Goal: Information Seeking & Learning: Find specific page/section

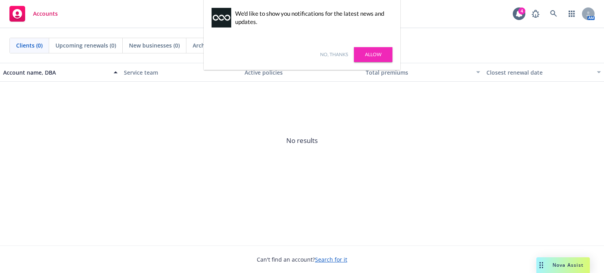
click at [333, 53] on link "No, thanks" at bounding box center [334, 54] width 28 height 7
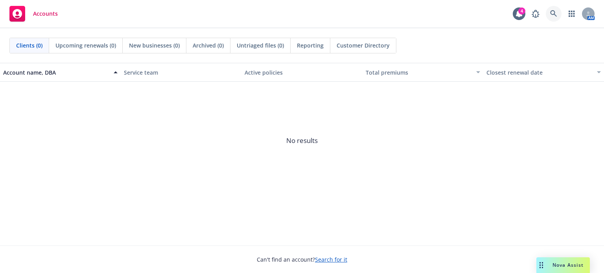
click at [553, 12] on icon at bounding box center [553, 13] width 7 height 7
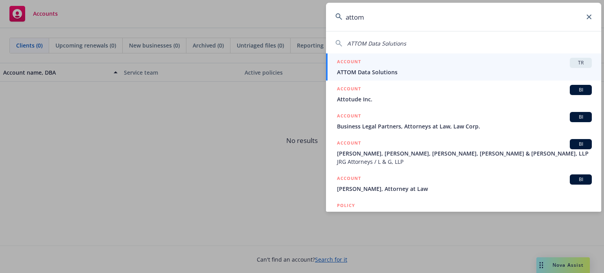
type input "attom"
click at [573, 63] on span "TR" at bounding box center [581, 62] width 16 height 7
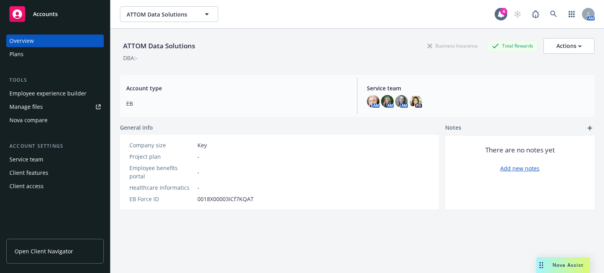
click at [25, 56] on div "Plans" at bounding box center [54, 54] width 91 height 13
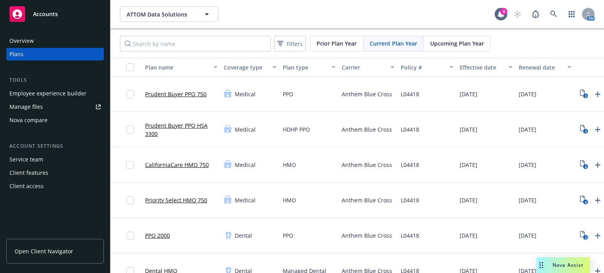
click at [436, 41] on span "Upcoming Plan Year" at bounding box center [457, 43] width 54 height 8
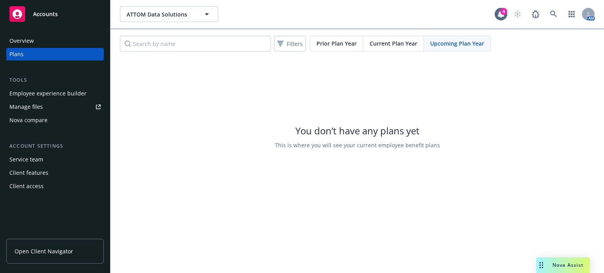
click at [390, 42] on span "Current Plan Year" at bounding box center [393, 43] width 48 height 8
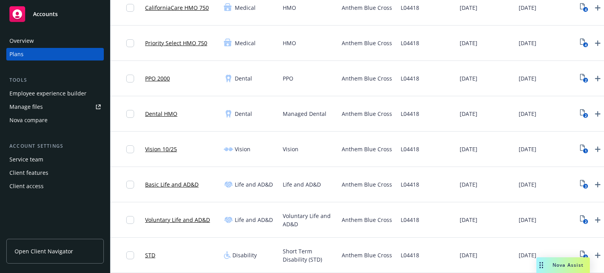
scroll to position [314, 0]
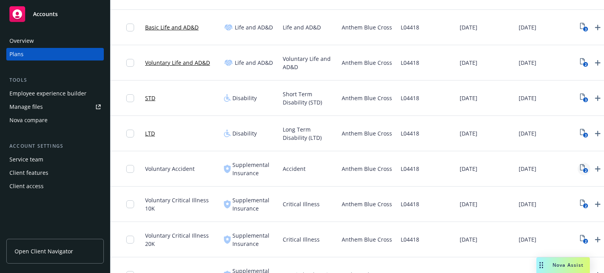
click at [582, 168] on icon "2" at bounding box center [584, 168] width 8 height 9
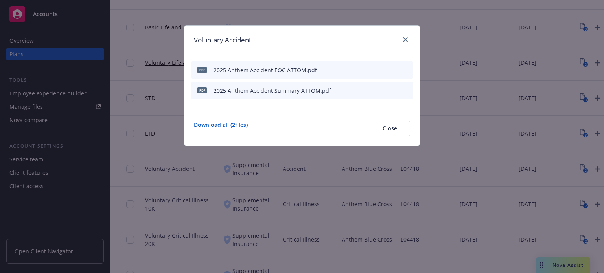
click at [391, 90] on icon "preview file" at bounding box center [393, 90] width 7 height 6
click at [393, 70] on icon "preview file" at bounding box center [393, 70] width 7 height 6
